Goal: Transaction & Acquisition: Book appointment/travel/reservation

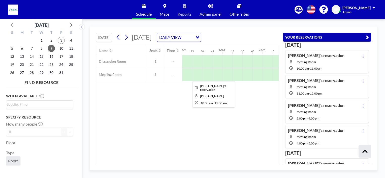
scroll to position [148, 0]
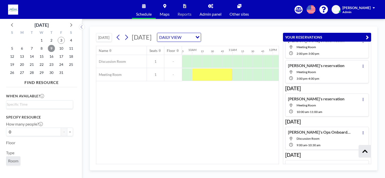
click at [52, 50] on span "9" at bounding box center [51, 48] width 7 height 7
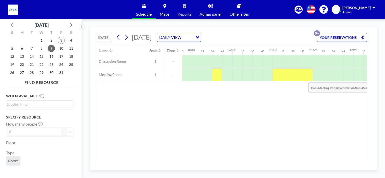
click at [216, 78] on div at bounding box center [217, 74] width 10 height 13
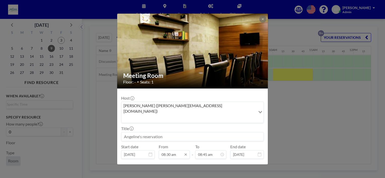
scroll to position [314, 0]
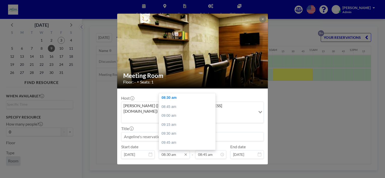
click at [169, 150] on input "08:30 am" at bounding box center [174, 154] width 31 height 9
click at [172, 133] on div "11:00 am" at bounding box center [188, 137] width 59 height 9
type input "11:00 am"
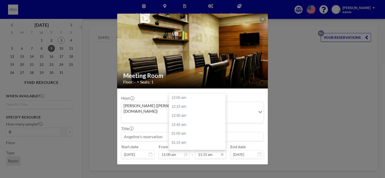
scroll to position [404, 0]
click at [199, 150] on input "11:15 am" at bounding box center [210, 154] width 31 height 9
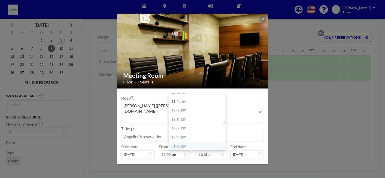
scroll to position [429, 0]
click at [183, 95] on div "12:00 pm" at bounding box center [198, 99] width 59 height 9
type input "12:00 pm"
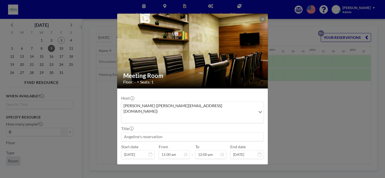
click at [246, 174] on button "BOOK NOW" at bounding box center [251, 178] width 25 height 9
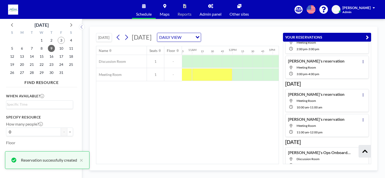
scroll to position [158, 0]
